Goal: Find specific page/section

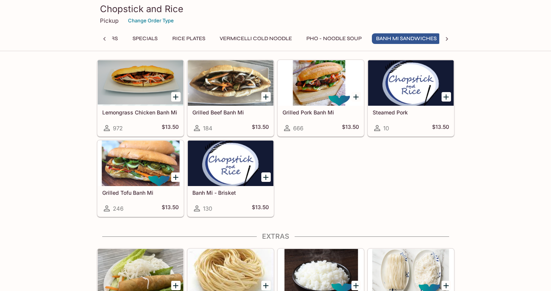
scroll to position [0, 101]
click at [147, 152] on div at bounding box center [141, 163] width 86 height 45
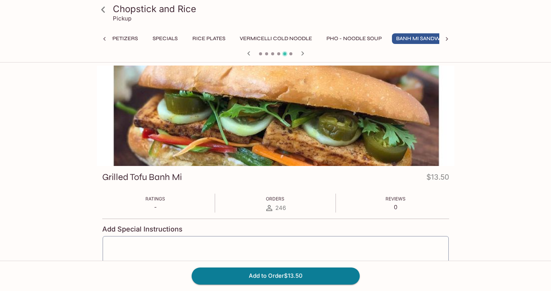
scroll to position [0, 101]
click at [102, 14] on icon at bounding box center [103, 9] width 13 height 13
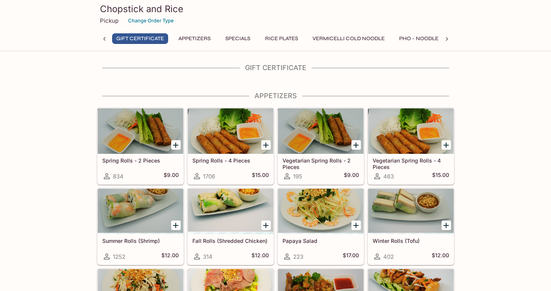
scroll to position [0, 3]
click at [112, 9] on h3 "Chopstick and Rice" at bounding box center [275, 9] width 351 height 12
click at [105, 37] on icon at bounding box center [105, 39] width 8 height 8
click at [140, 11] on h3 "Chopstick and Rice" at bounding box center [275, 9] width 351 height 12
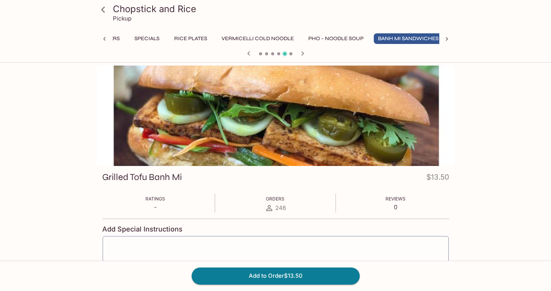
scroll to position [0, 101]
click at [106, 9] on icon at bounding box center [103, 9] width 13 height 13
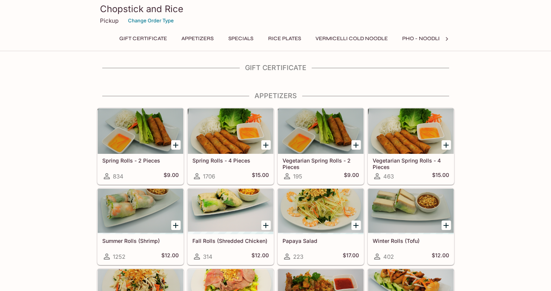
click at [106, 9] on h3 "Chopstick and Rice" at bounding box center [275, 9] width 351 height 12
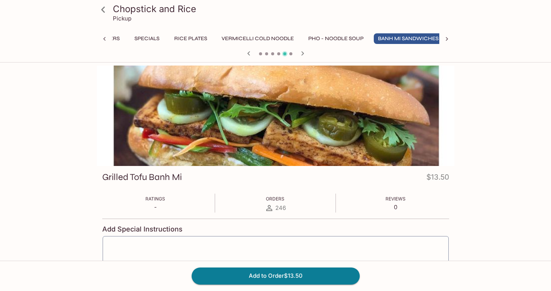
scroll to position [0, 101]
